Goal: Information Seeking & Learning: Learn about a topic

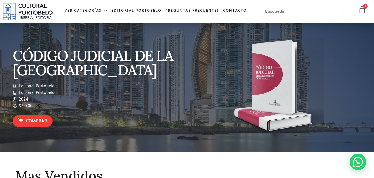
click at [281, 12] on input "text" at bounding box center [302, 12] width 83 height 12
type input "horizontal"
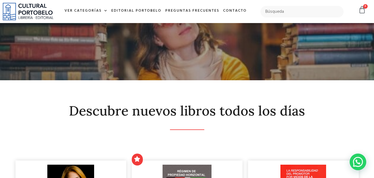
scroll to position [7, 0]
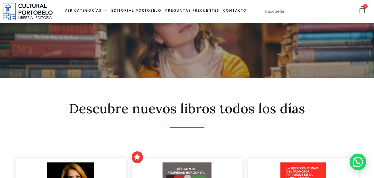
click at [275, 13] on input "text" at bounding box center [302, 12] width 83 height 12
type input "propiedad"
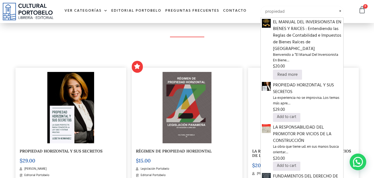
scroll to position [96, 0]
